Goal: Navigation & Orientation: Find specific page/section

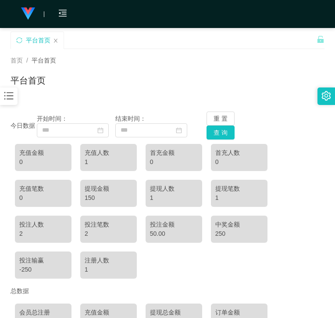
scroll to position [94, 0]
click at [300, 206] on div "充值金额 0 充值人数 1 首充金额 0 首充人数 0 充值笔数 0 提现金额 150 提现人数 1 提现笔数 1 投注人数 2 投注笔数 2 投注金额 50…" at bounding box center [168, 212] width 314 height 144
